Goal: Participate in discussion: Engage in conversation with other users on a specific topic

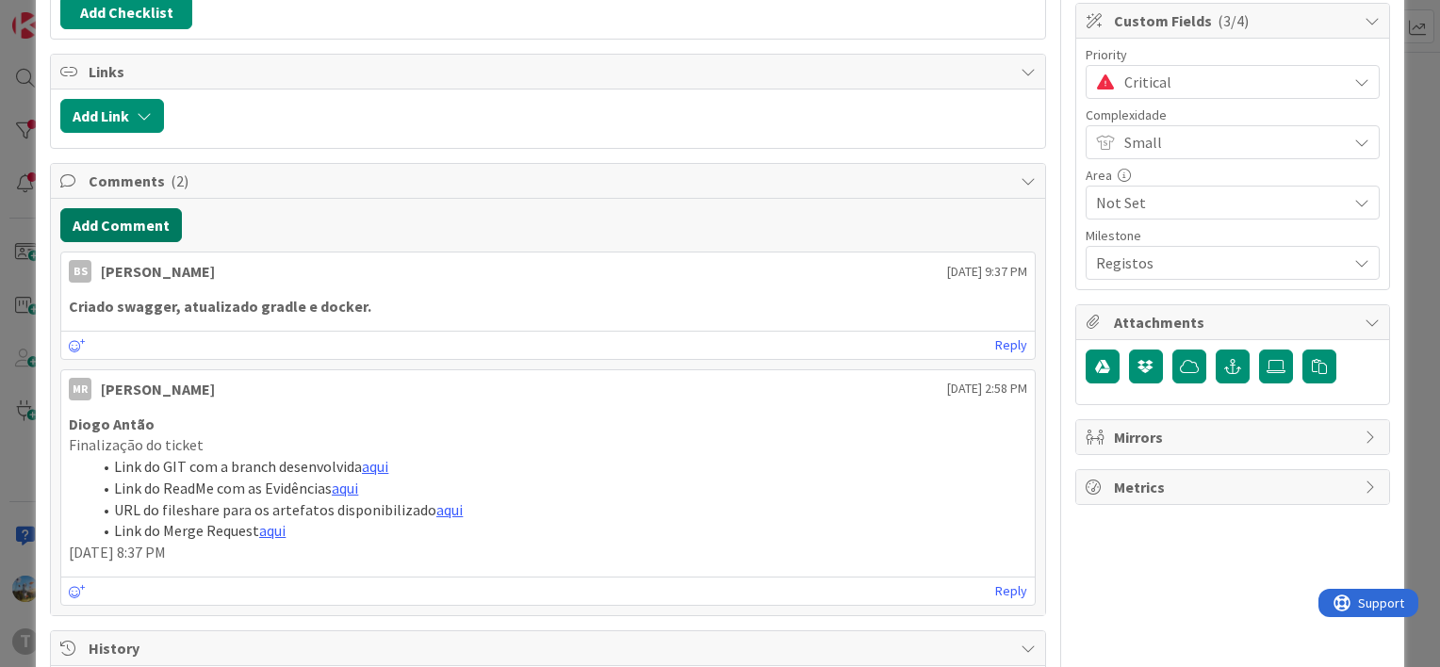
click at [148, 237] on button "Add Comment" at bounding box center [121, 225] width 122 height 34
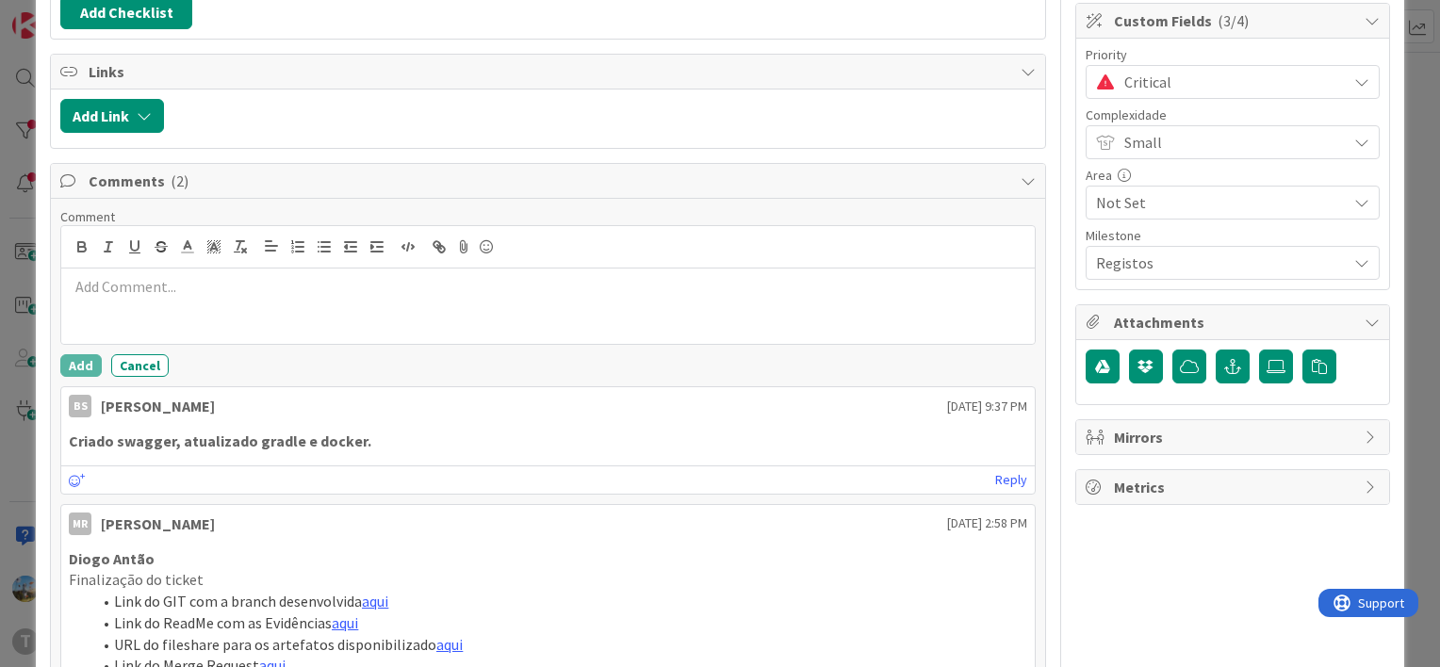
click at [152, 291] on p at bounding box center [548, 287] width 958 height 22
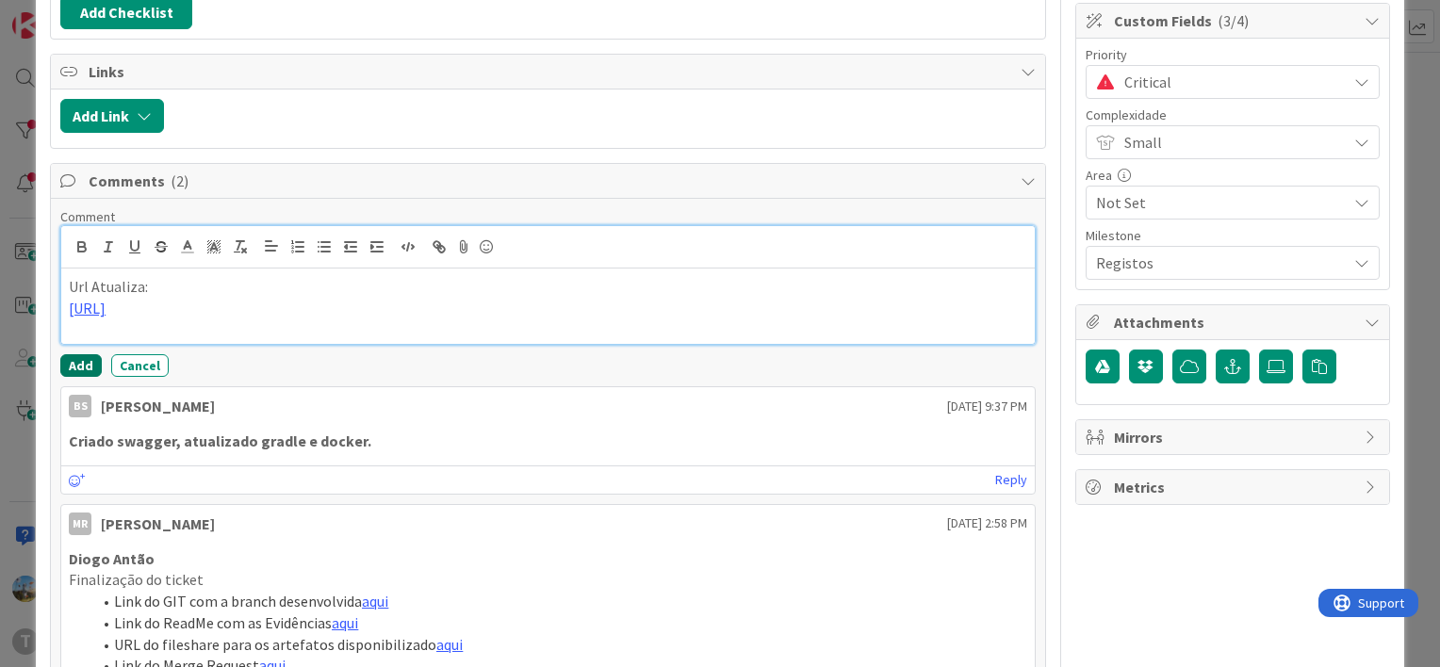
click at [93, 367] on button "Add" at bounding box center [80, 365] width 41 height 23
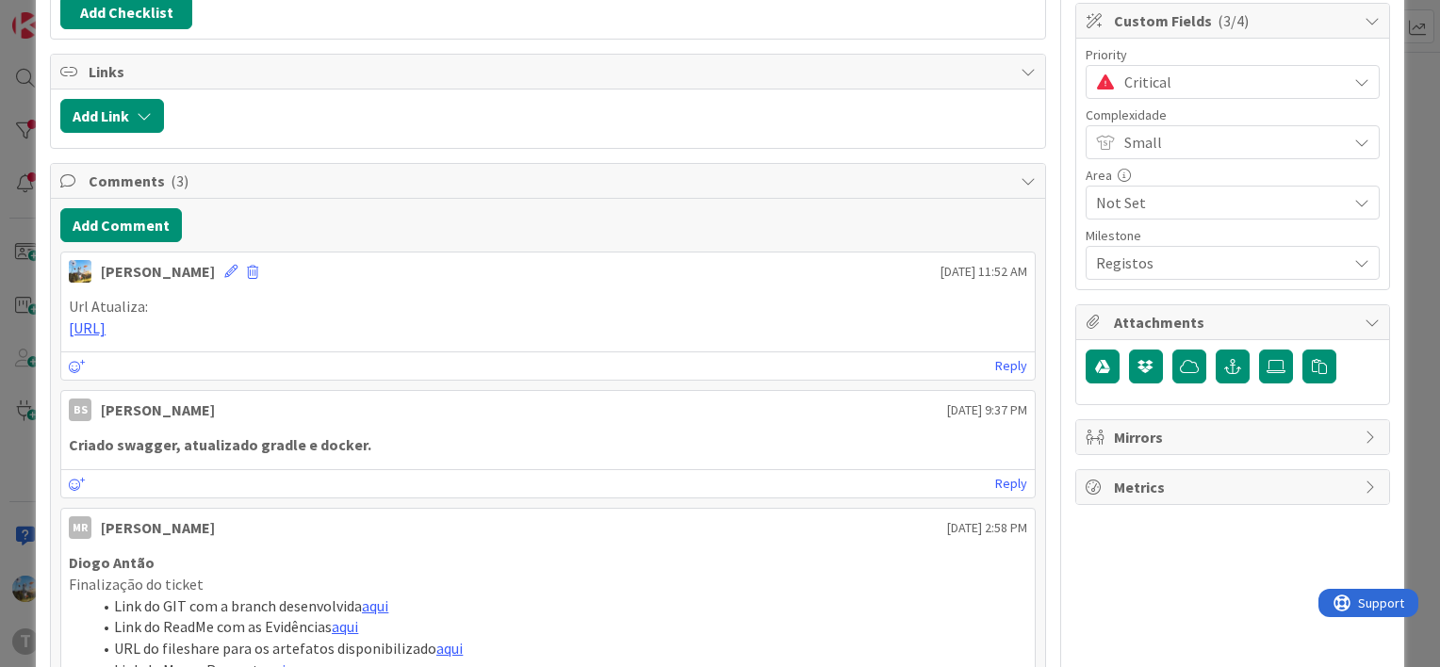
click at [1210, 88] on span "Critical" at bounding box center [1230, 82] width 213 height 26
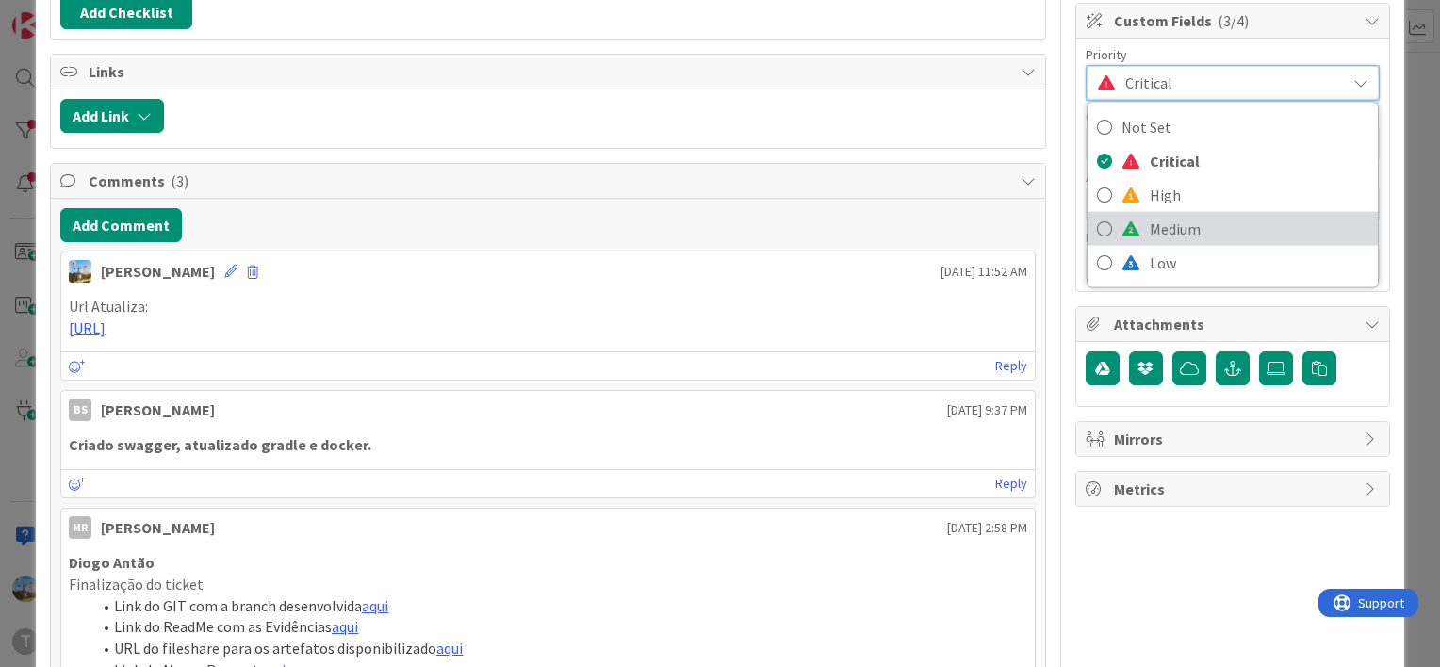
click at [1186, 212] on link "Medium" at bounding box center [1232, 229] width 290 height 34
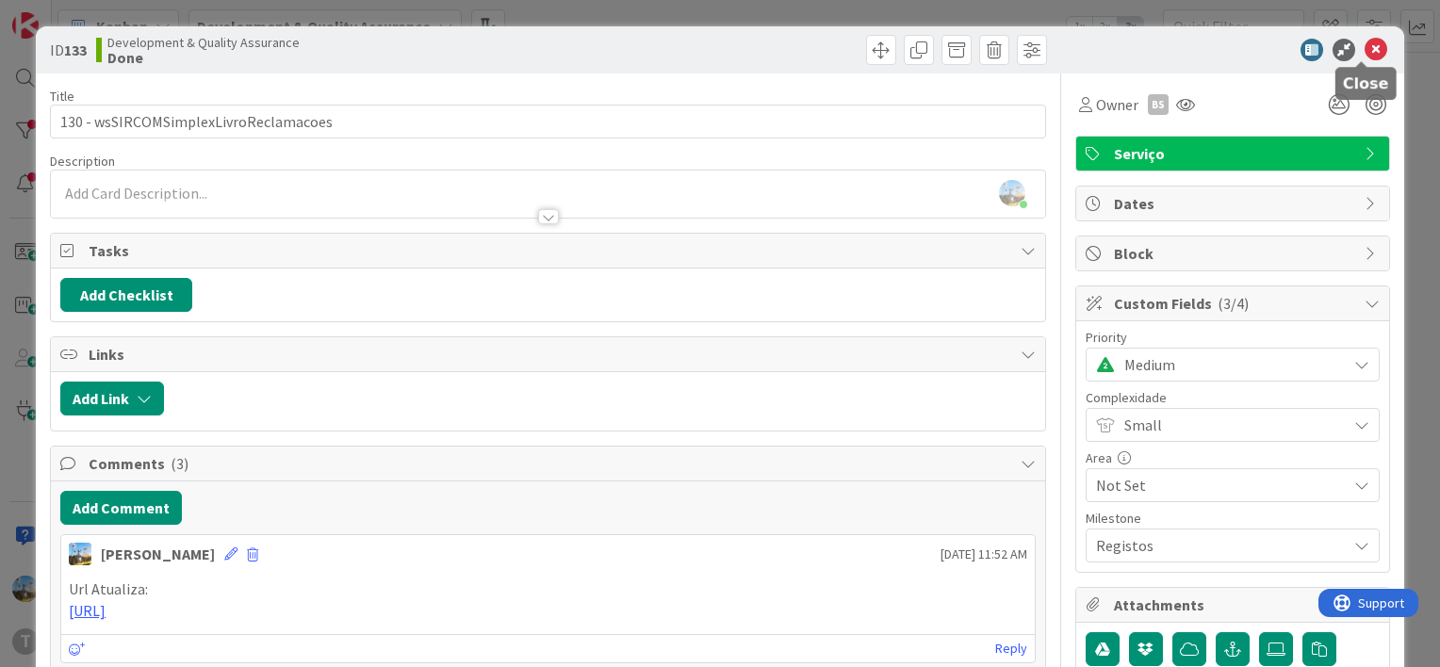
click at [1364, 49] on icon at bounding box center [1375, 50] width 23 height 23
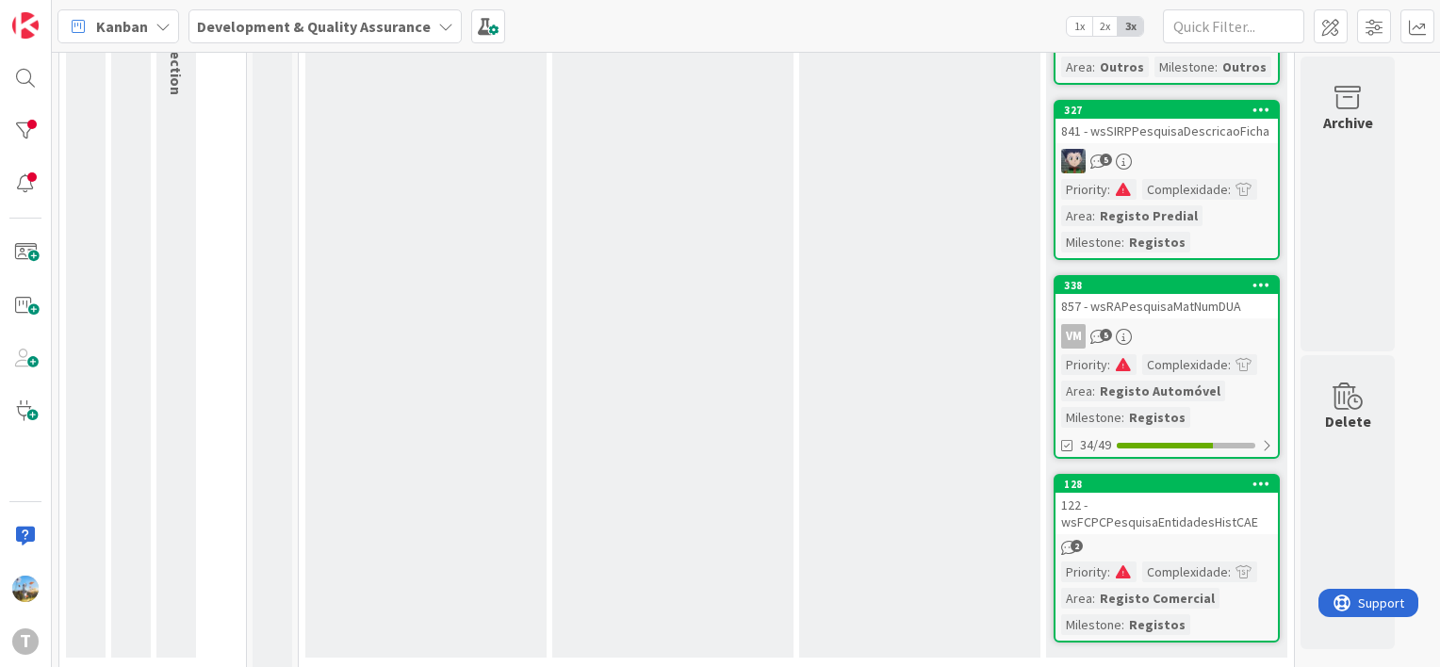
scroll to position [281, 0]
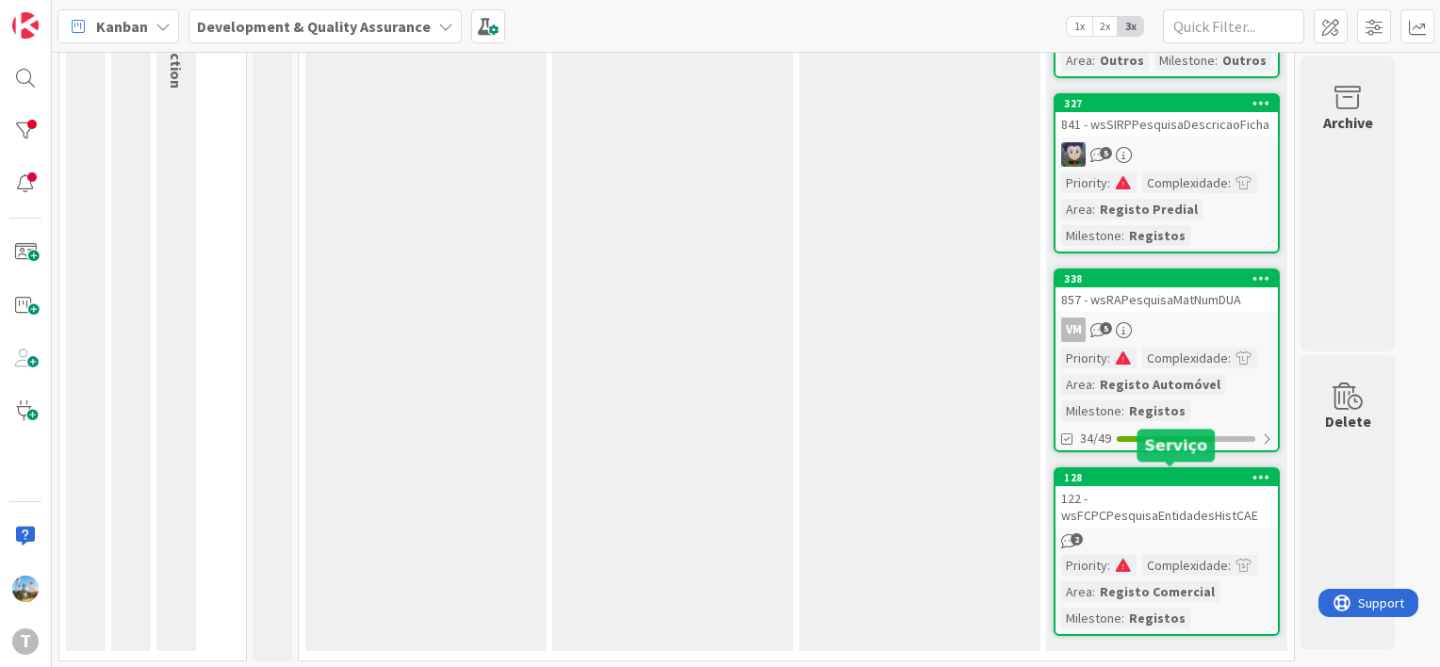
click at [1125, 503] on div "122 - wsFCPCPesquisaEntidadesHistCAE" at bounding box center [1166, 506] width 222 height 41
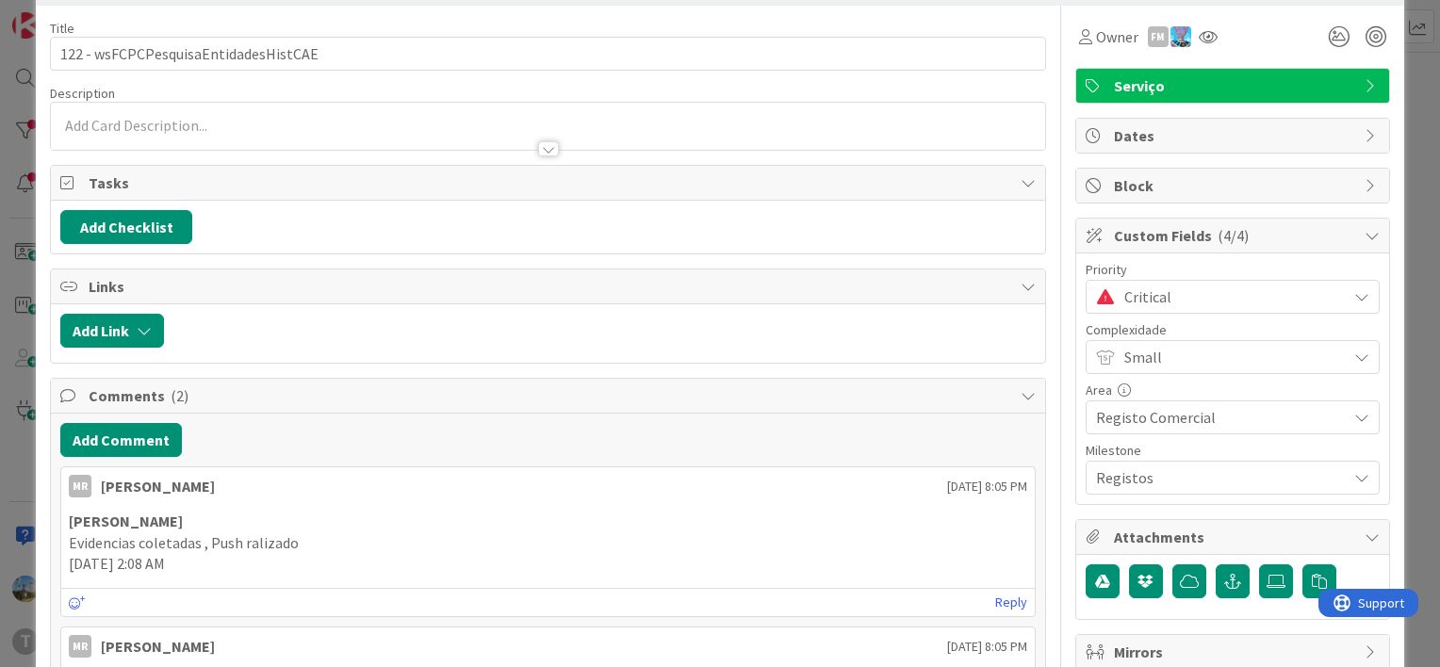
scroll to position [188, 0]
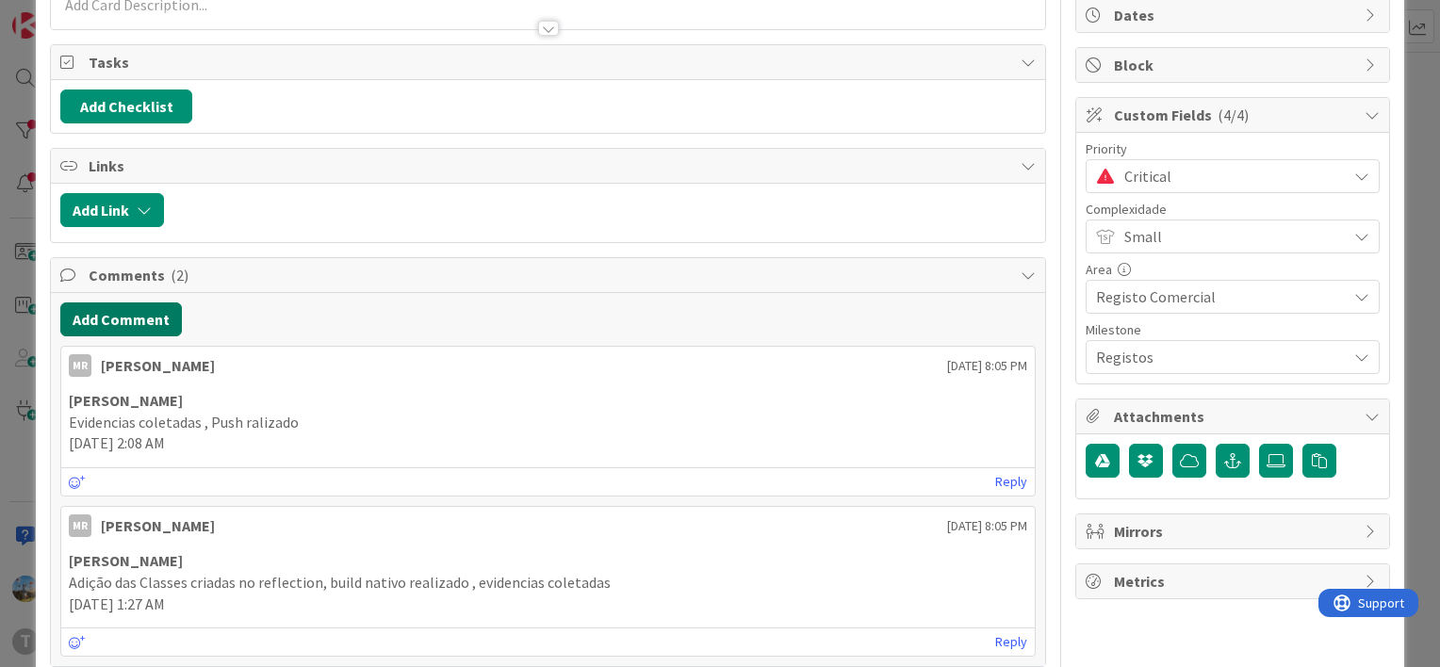
click at [163, 309] on button "Add Comment" at bounding box center [121, 319] width 122 height 34
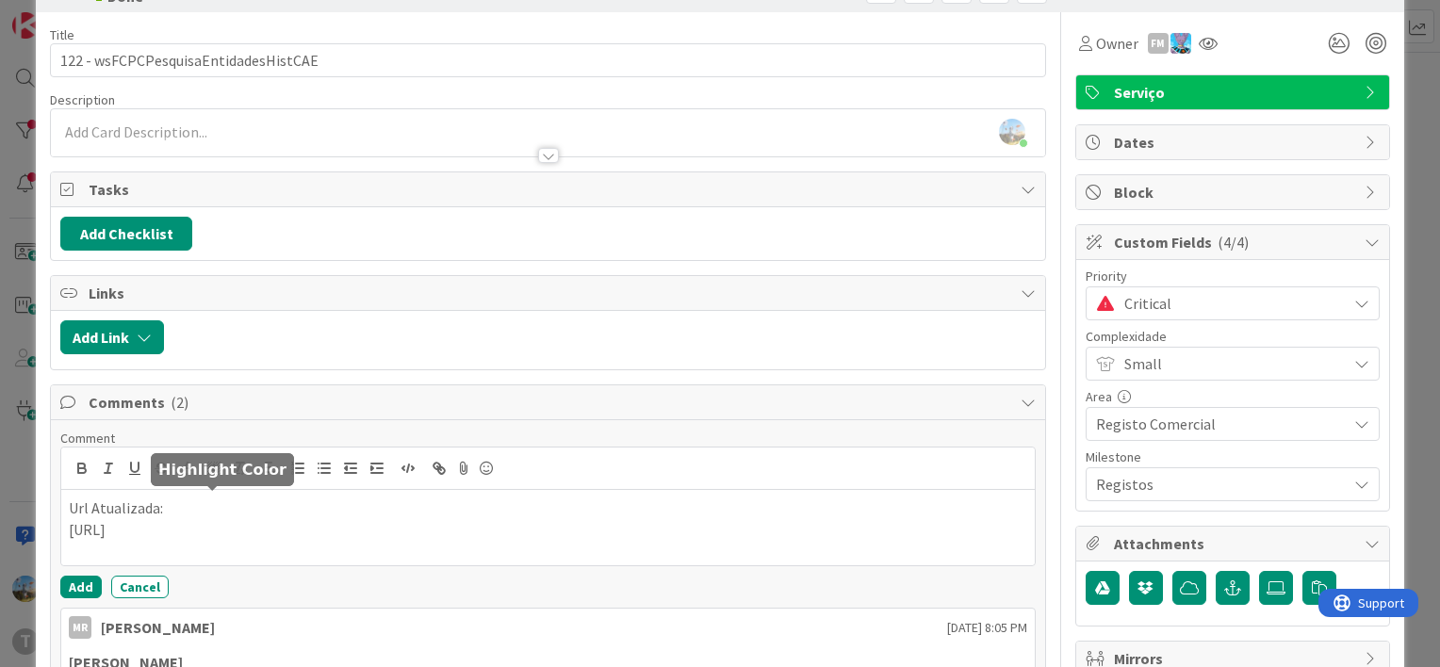
scroll to position [94, 0]
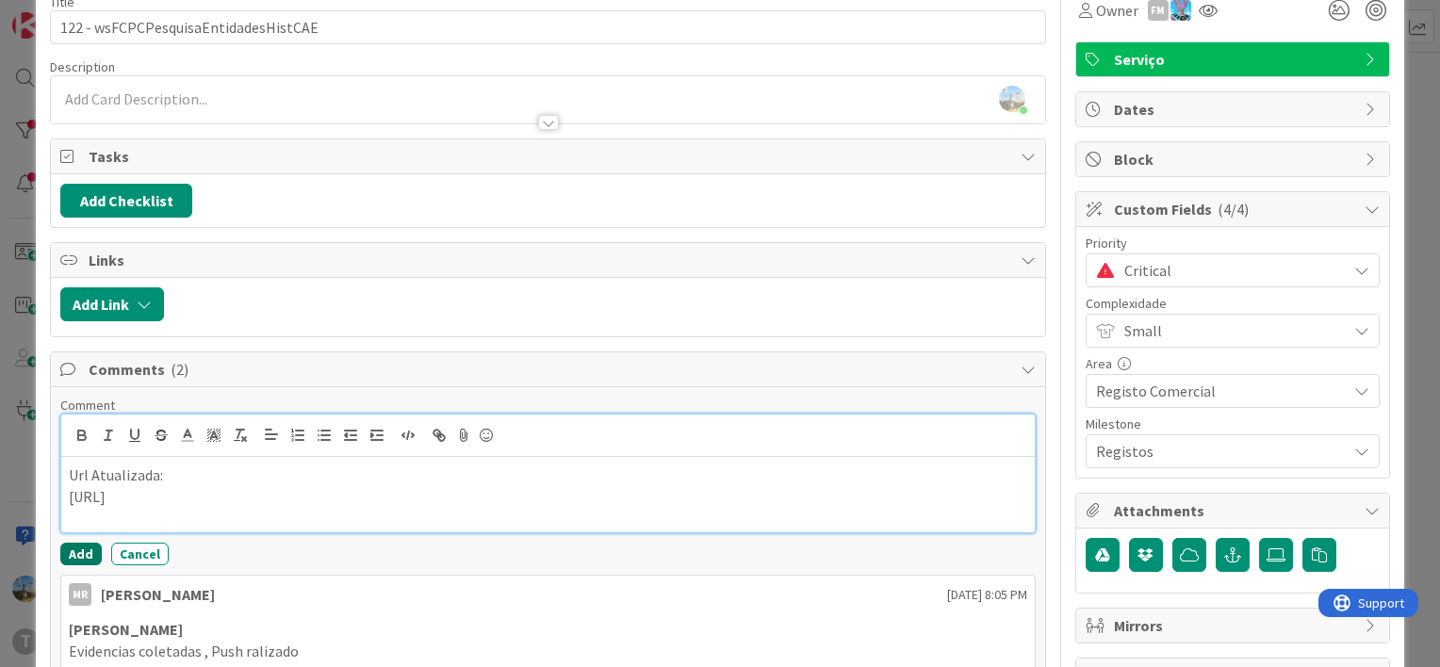
click at [69, 556] on button "Add" at bounding box center [80, 554] width 41 height 23
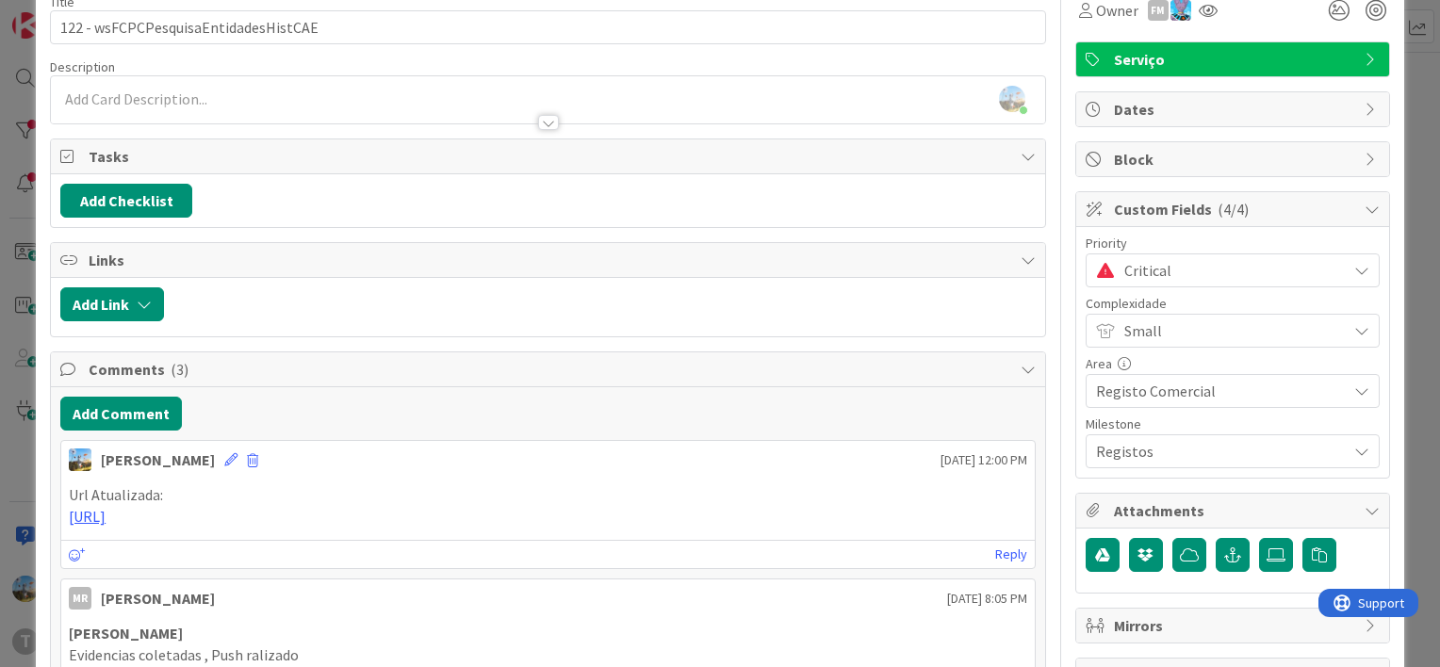
scroll to position [0, 0]
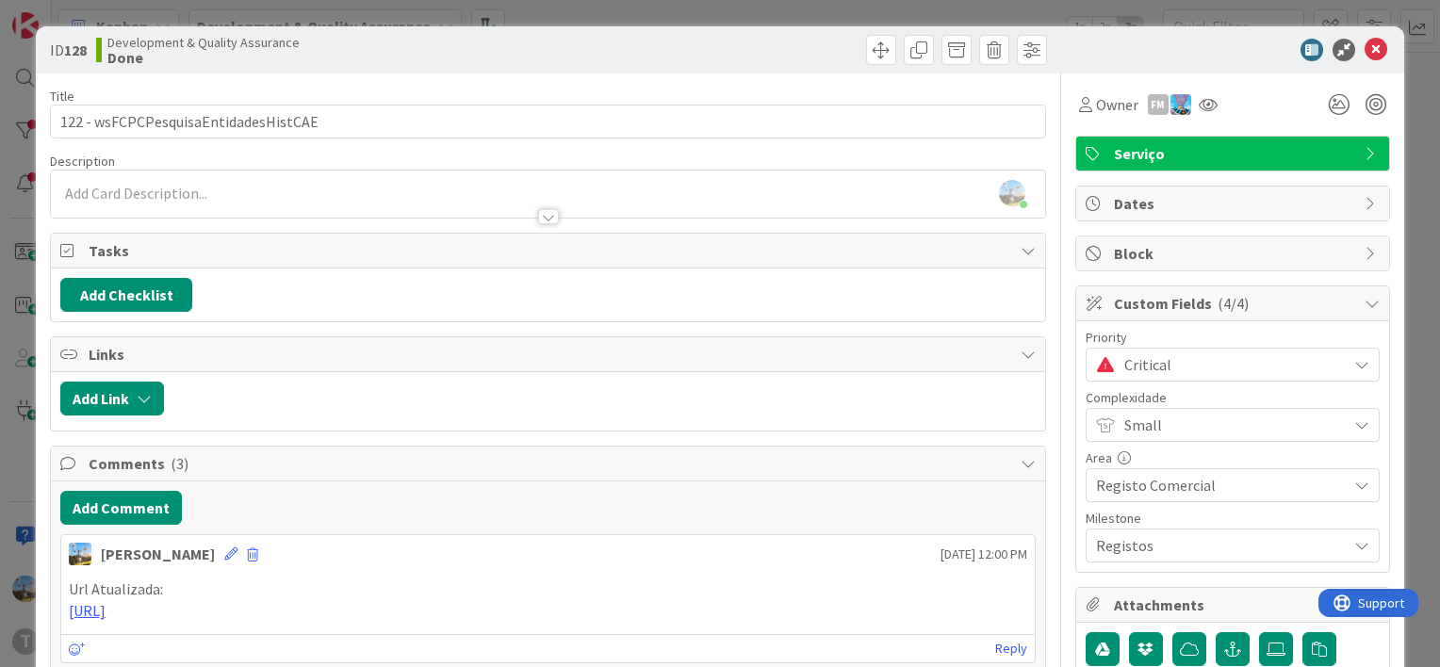
click at [1200, 351] on span "Critical" at bounding box center [1230, 364] width 213 height 26
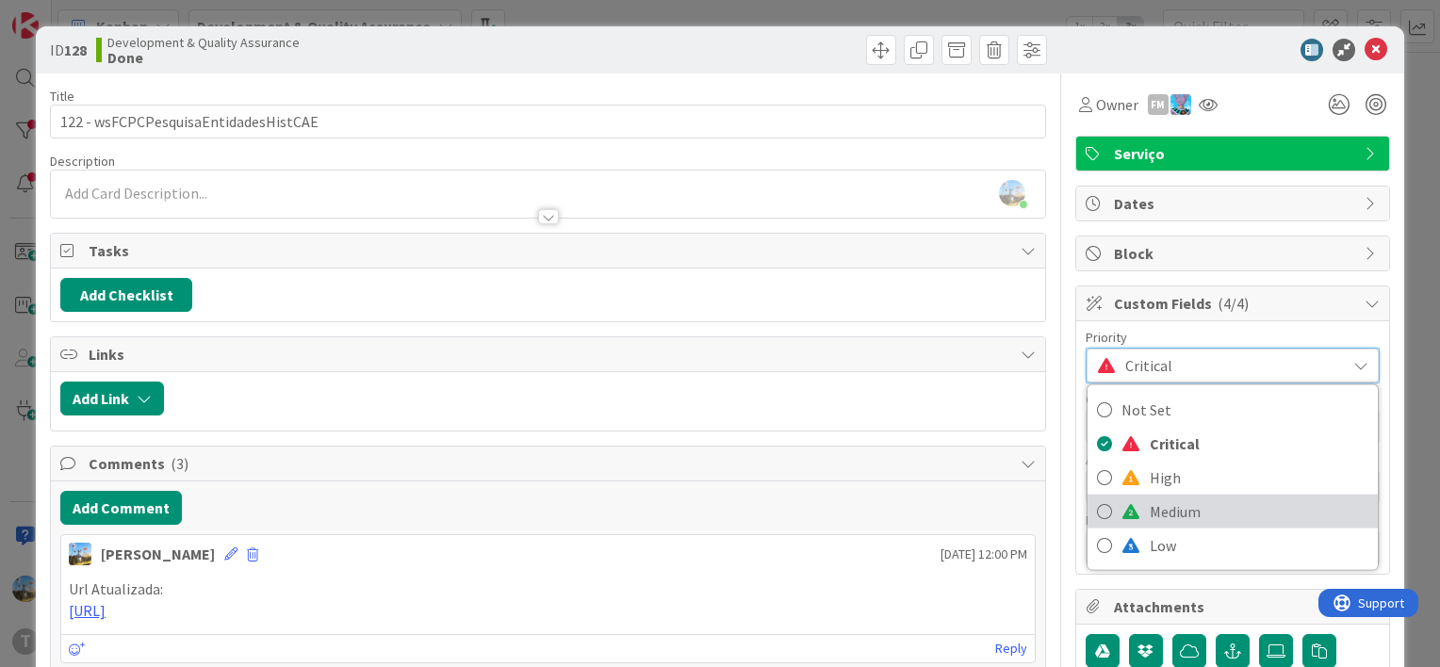
click at [1167, 514] on span "Medium" at bounding box center [1258, 511] width 219 height 28
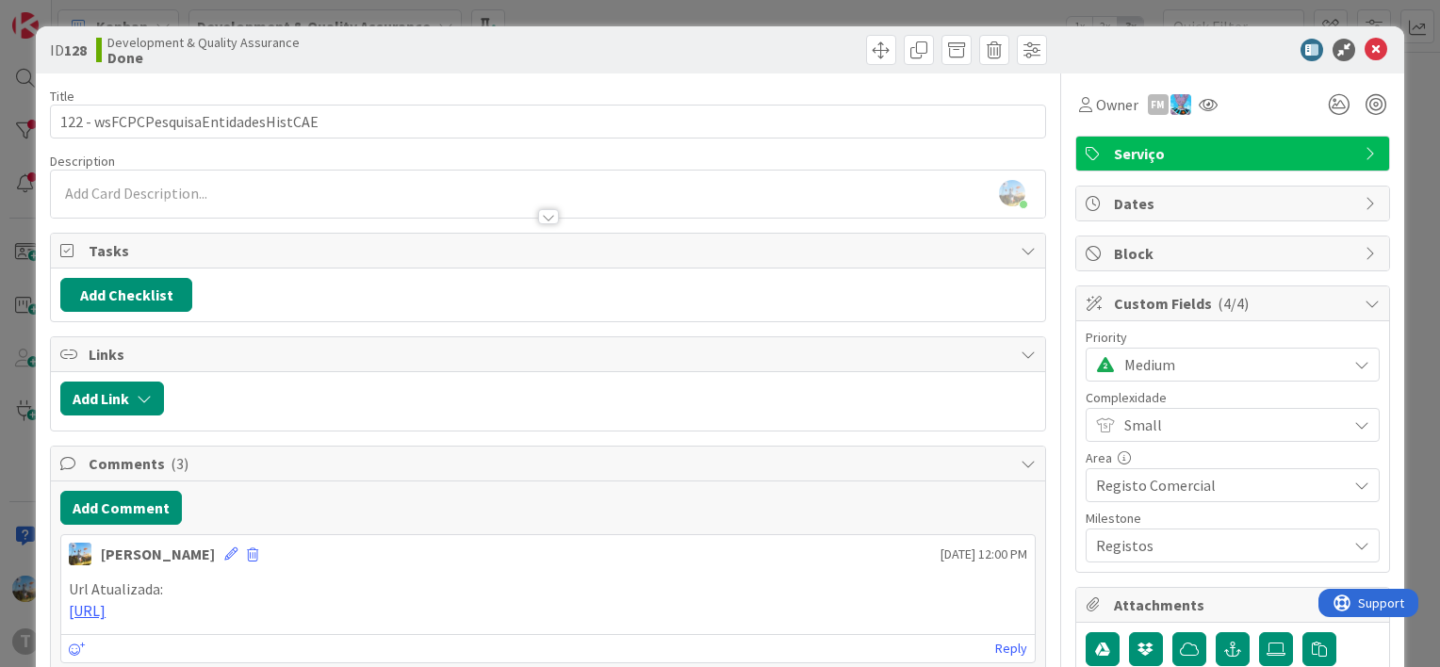
scroll to position [98, 0]
click at [1368, 52] on icon at bounding box center [1375, 50] width 23 height 23
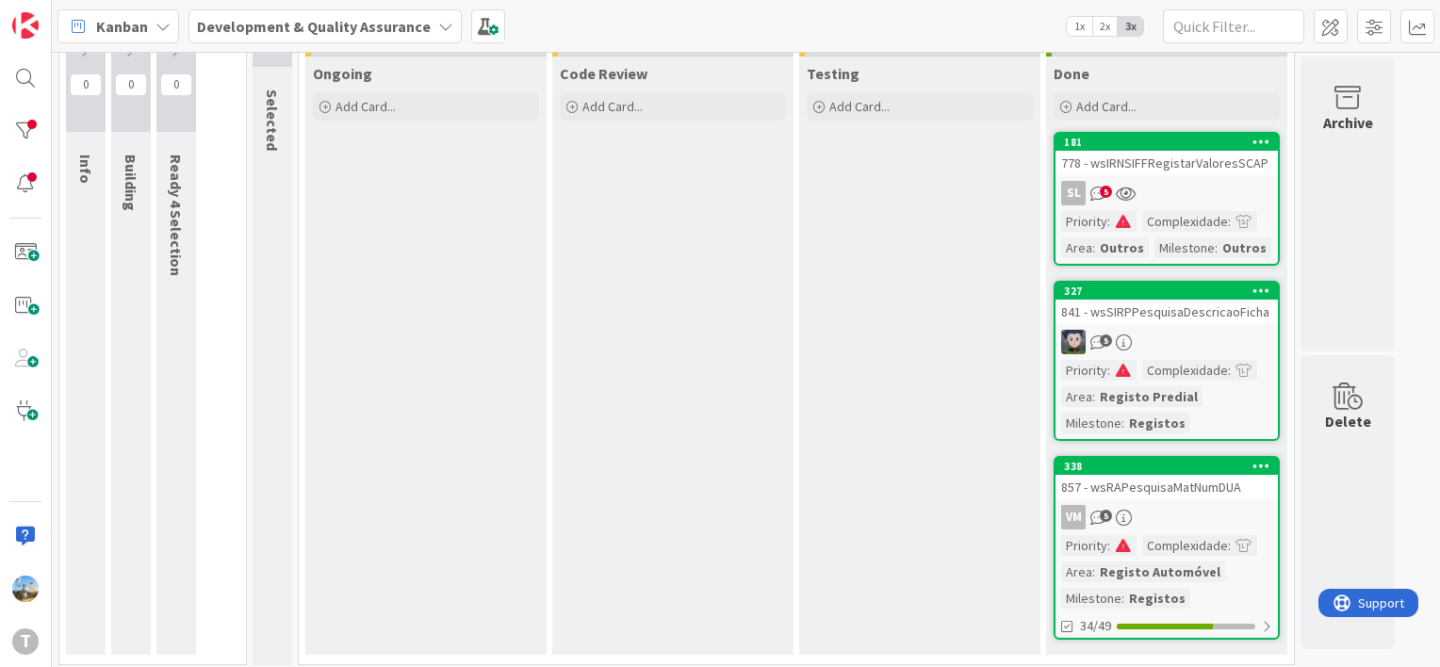
scroll to position [98, 0]
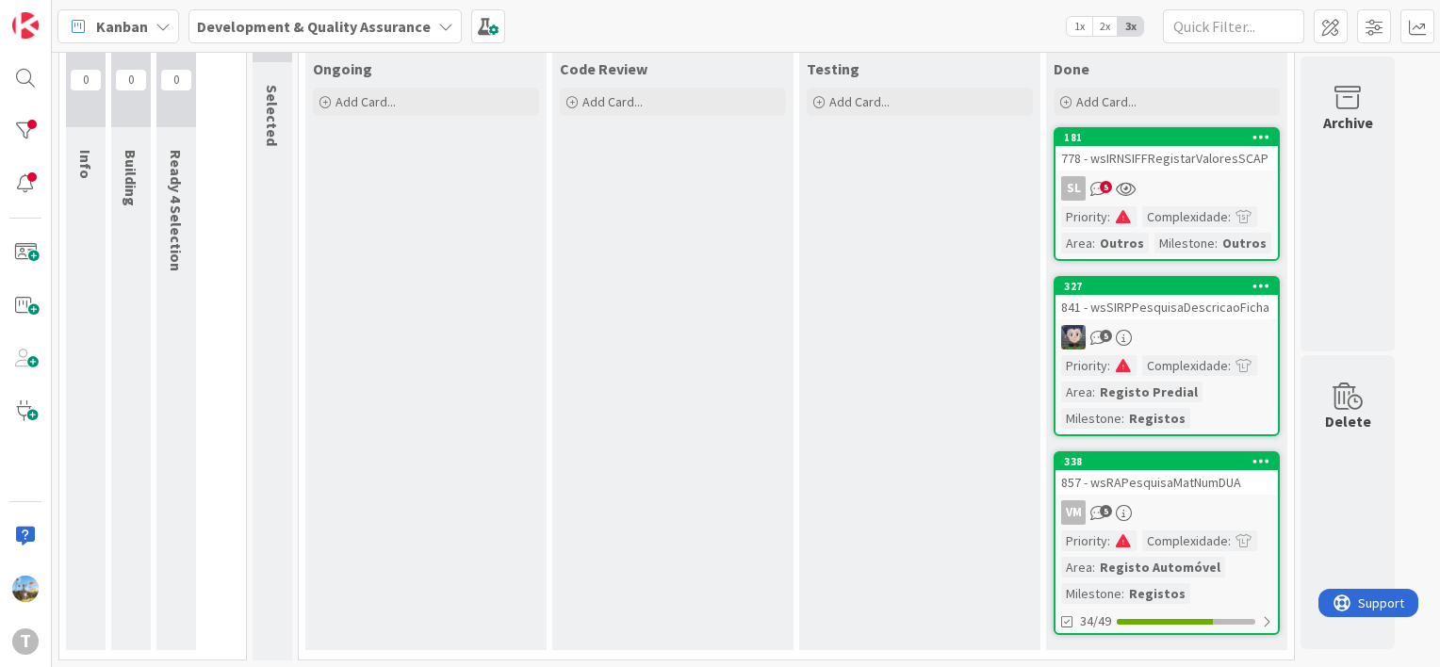
click at [1169, 514] on div "VM 5" at bounding box center [1166, 512] width 222 height 24
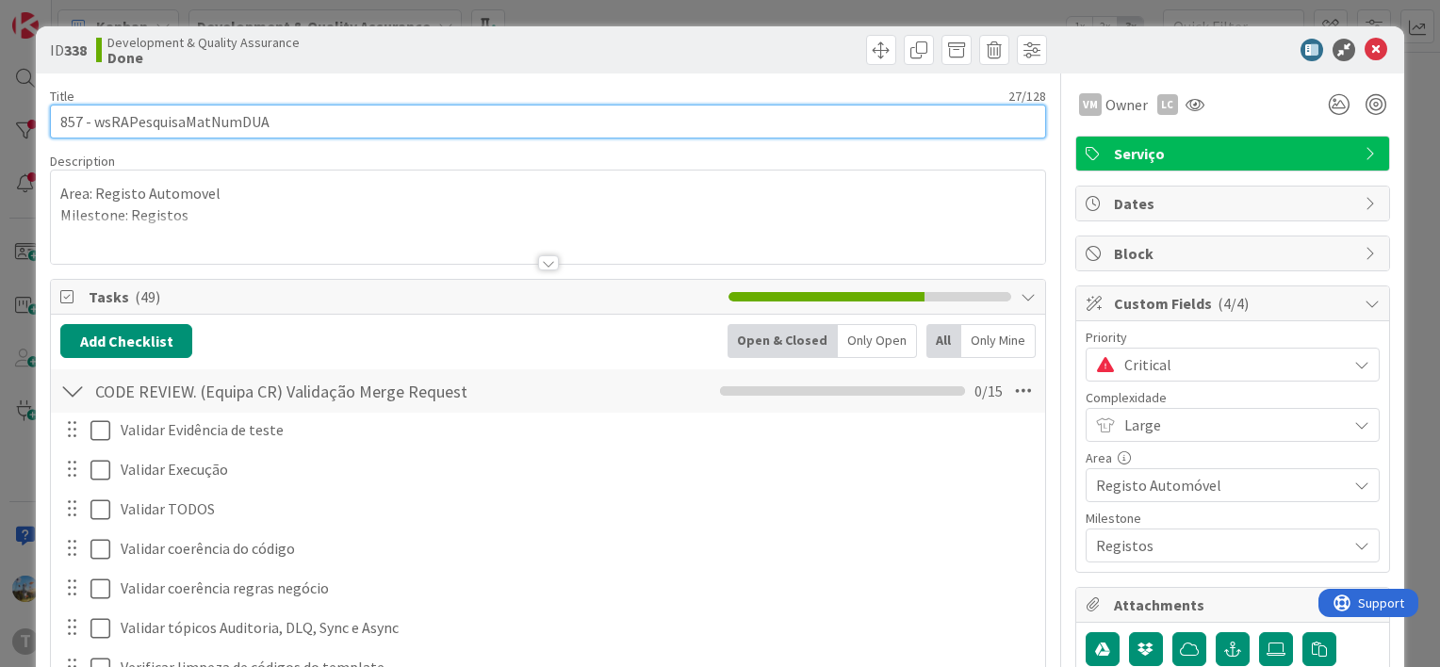
drag, startPoint x: 219, startPoint y: 123, endPoint x: 90, endPoint y: 140, distance: 130.2
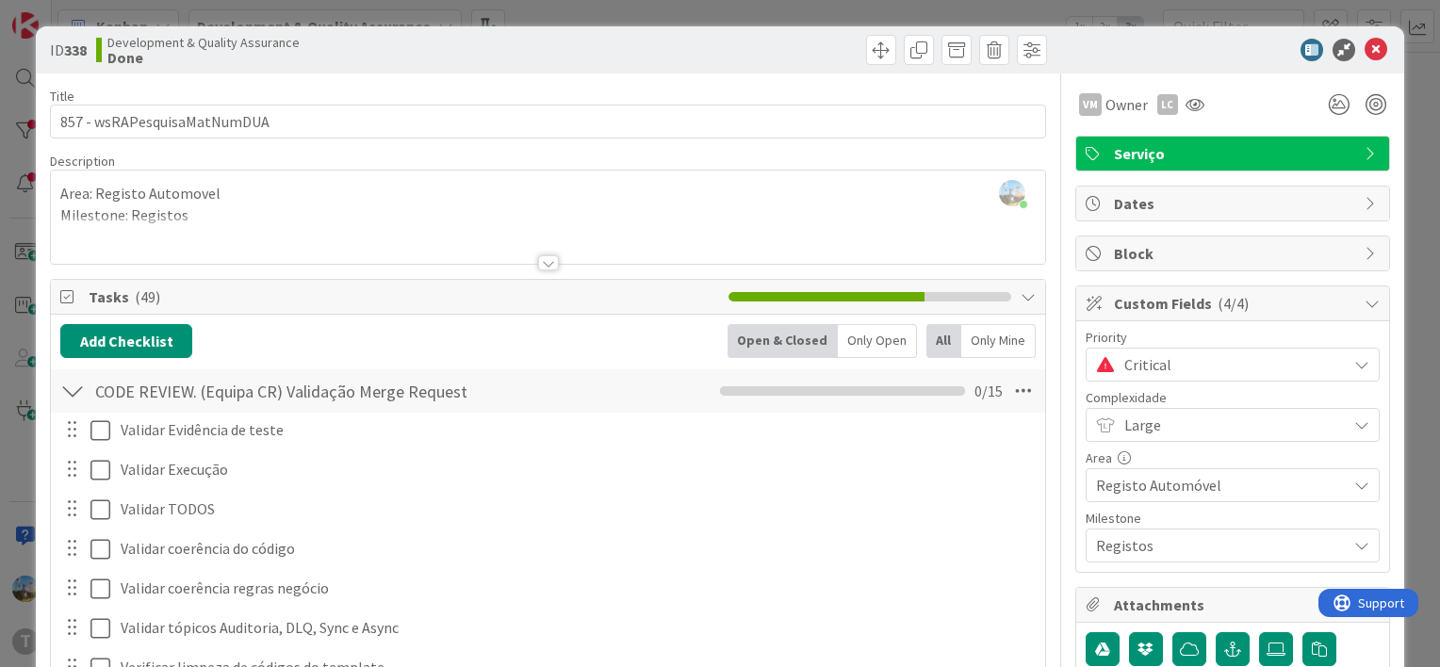
click at [1374, 38] on div "ID 338 Development & Quality Assurance Done" at bounding box center [720, 49] width 1368 height 47
click at [1364, 48] on icon at bounding box center [1375, 50] width 23 height 23
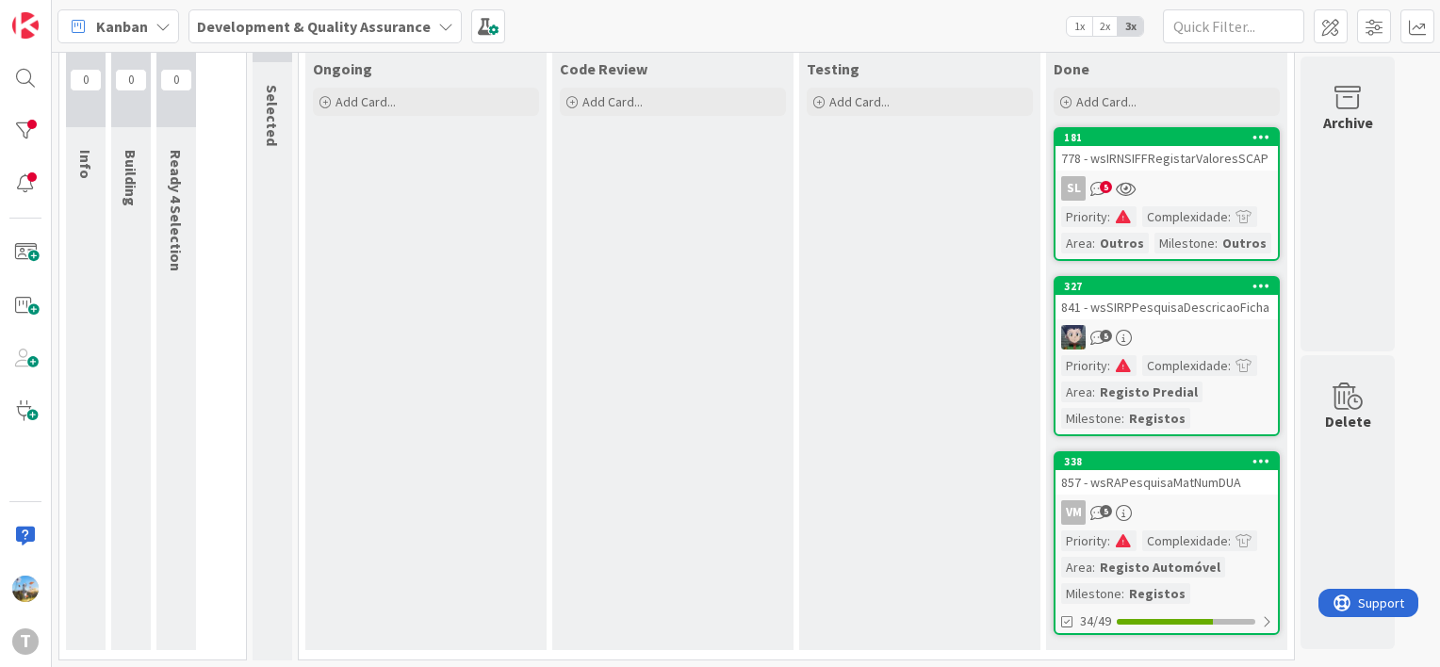
click at [1136, 340] on div "5" at bounding box center [1166, 337] width 222 height 24
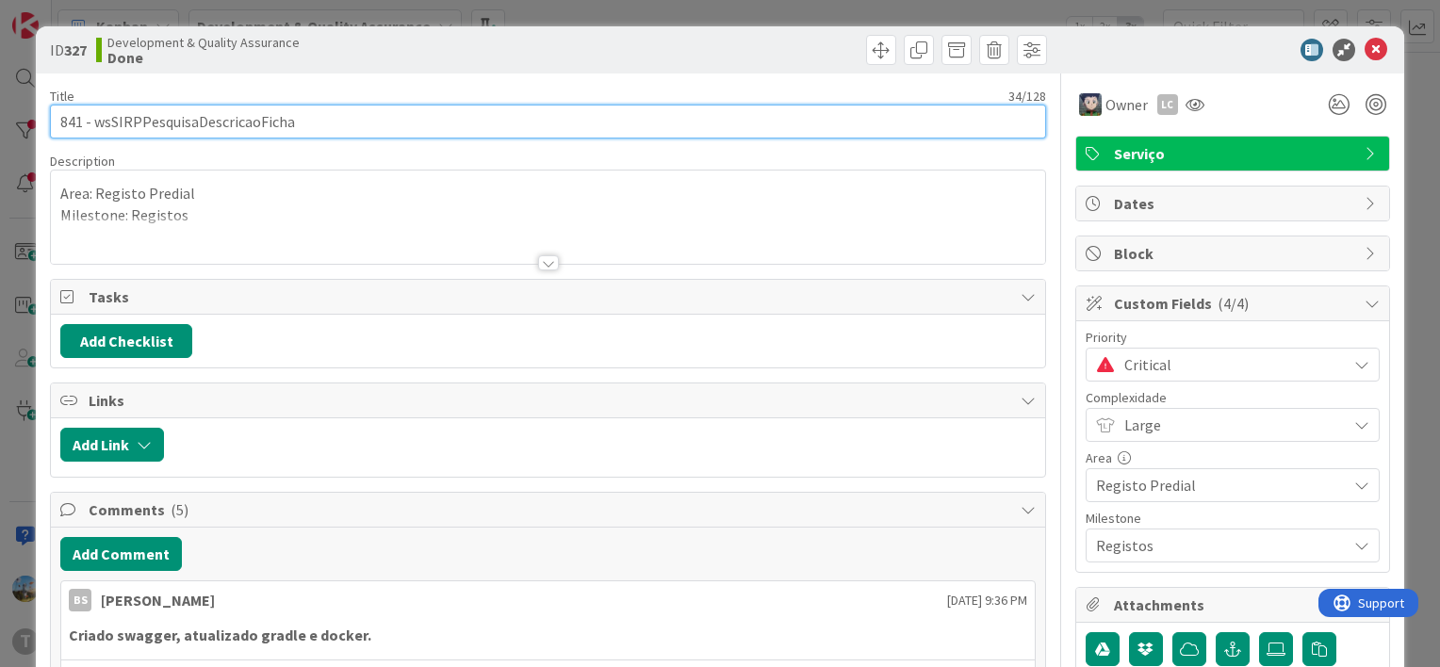
drag, startPoint x: 299, startPoint y: 124, endPoint x: 90, endPoint y: 126, distance: 208.2
click at [90, 126] on input "841 - wsSIRPPesquisaDescricaoFicha" at bounding box center [548, 122] width 996 height 34
